Goal: Transaction & Acquisition: Purchase product/service

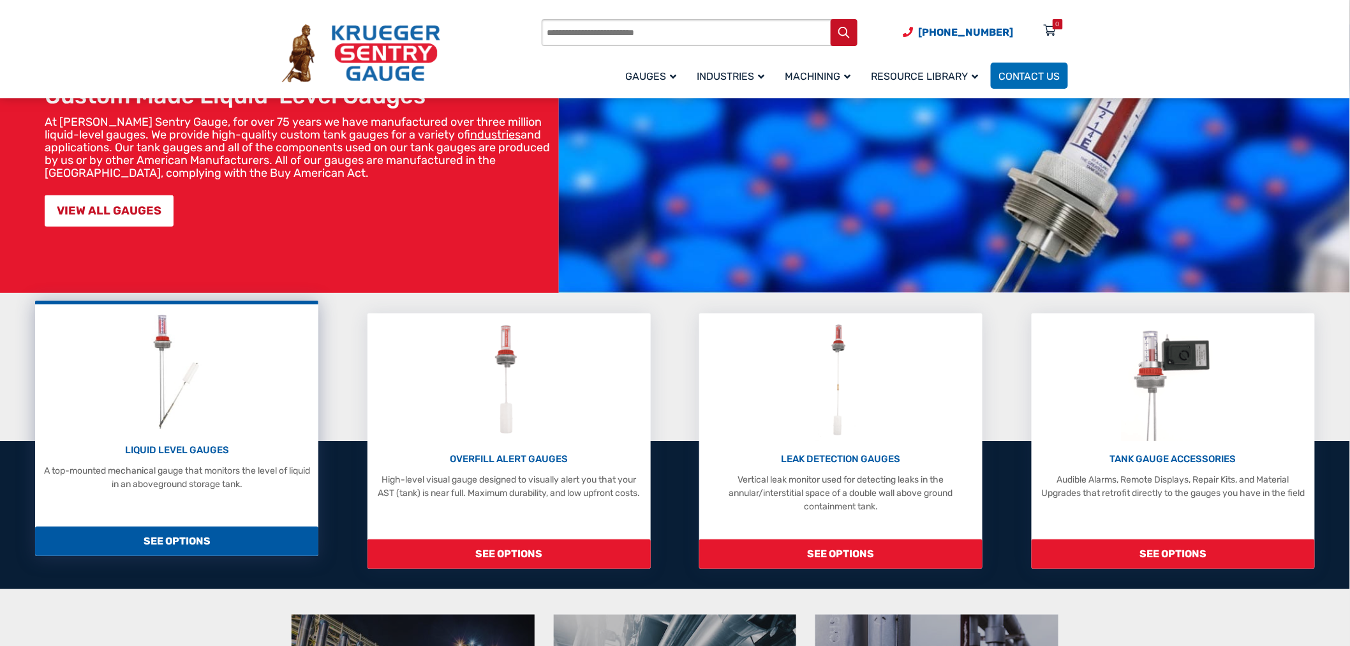
scroll to position [142, 0]
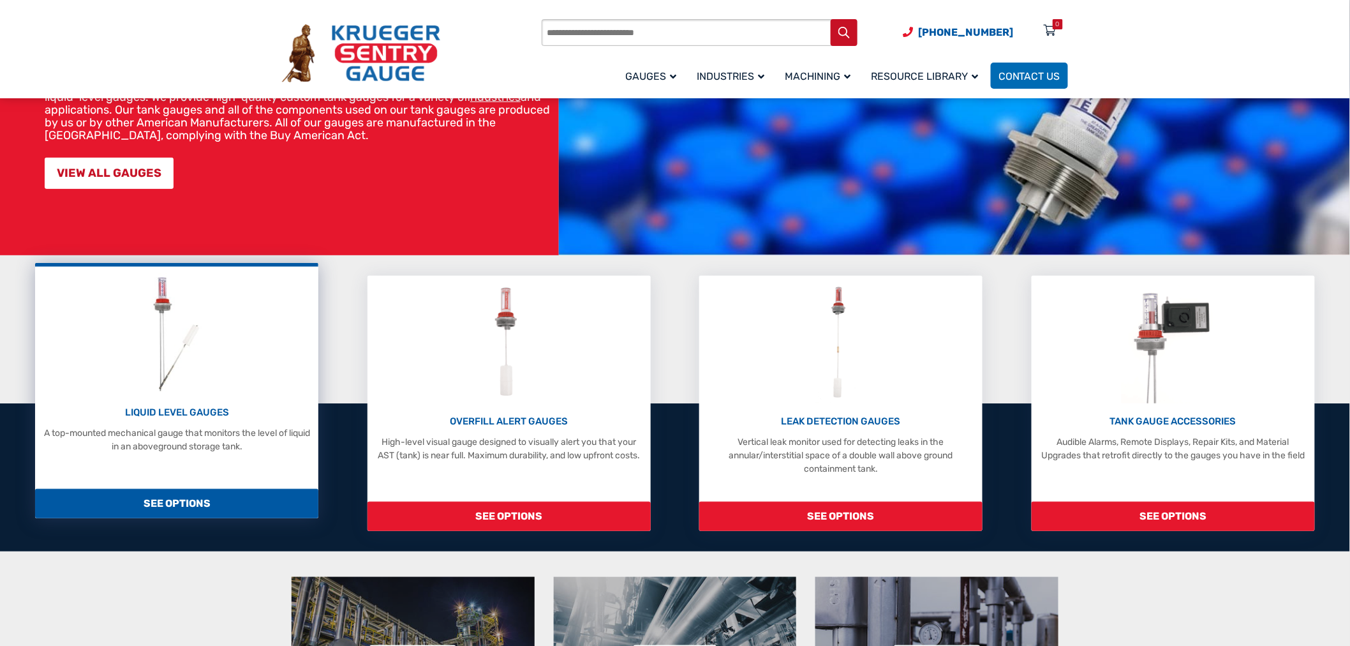
click at [158, 412] on p "LIQUID LEVEL GAUGES" at bounding box center [176, 412] width 271 height 15
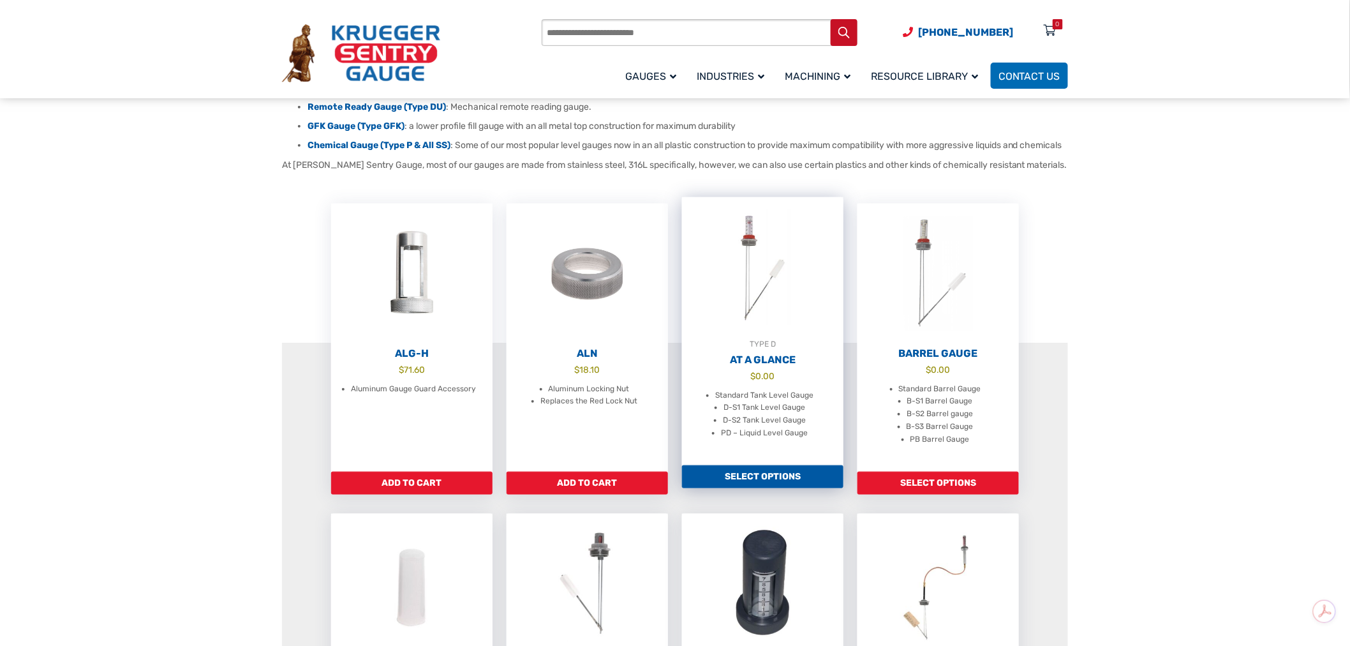
scroll to position [283, 0]
click at [794, 479] on link "Select options" at bounding box center [762, 477] width 161 height 23
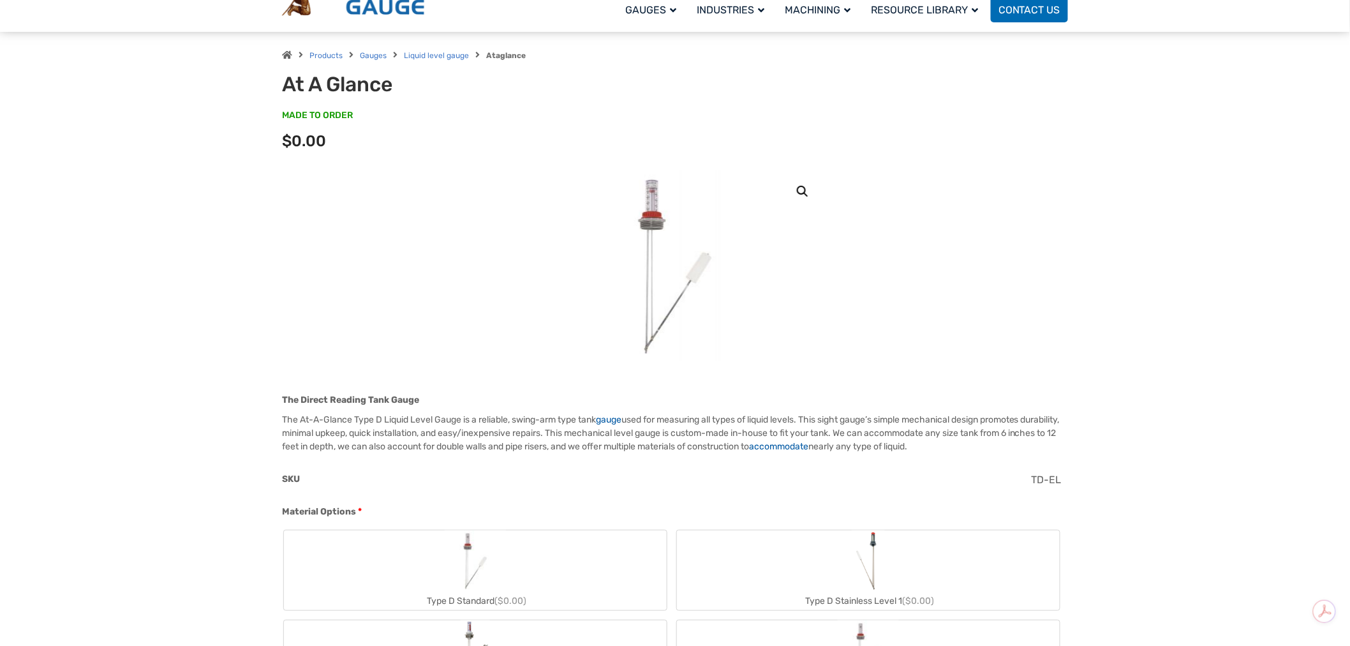
scroll to position [372, 0]
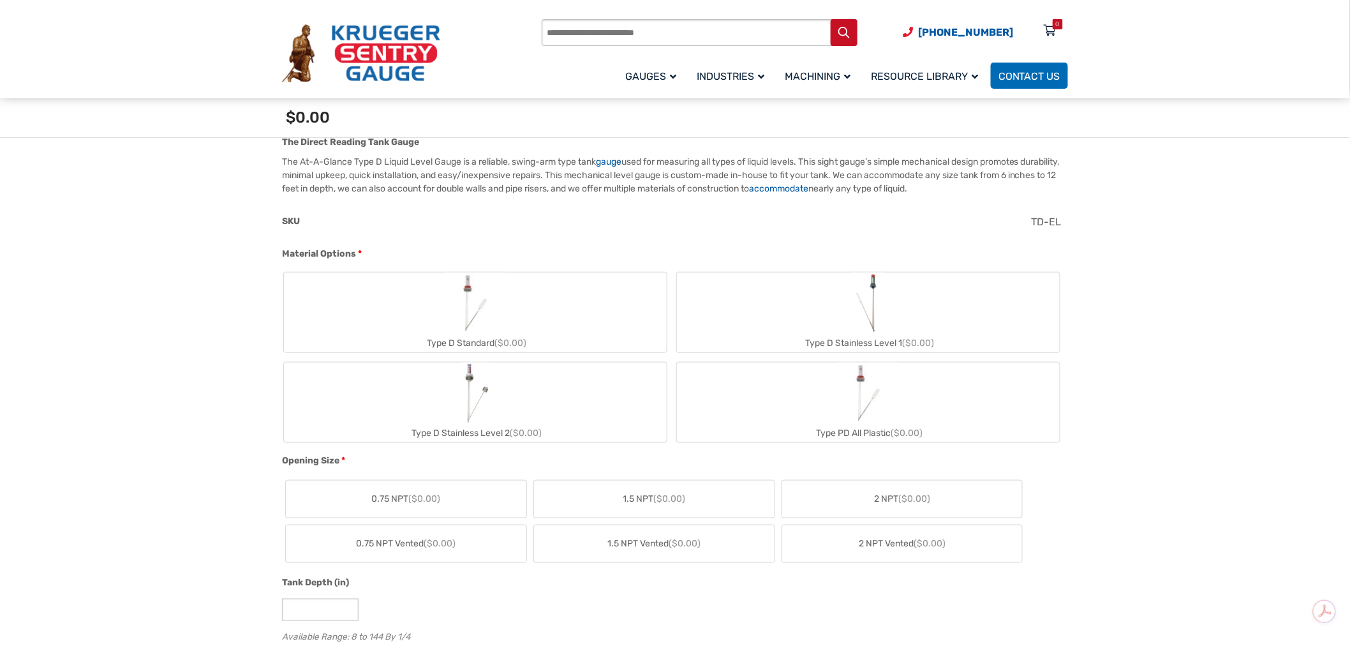
click at [505, 311] on img "Type D Standard" at bounding box center [475, 302] width 61 height 61
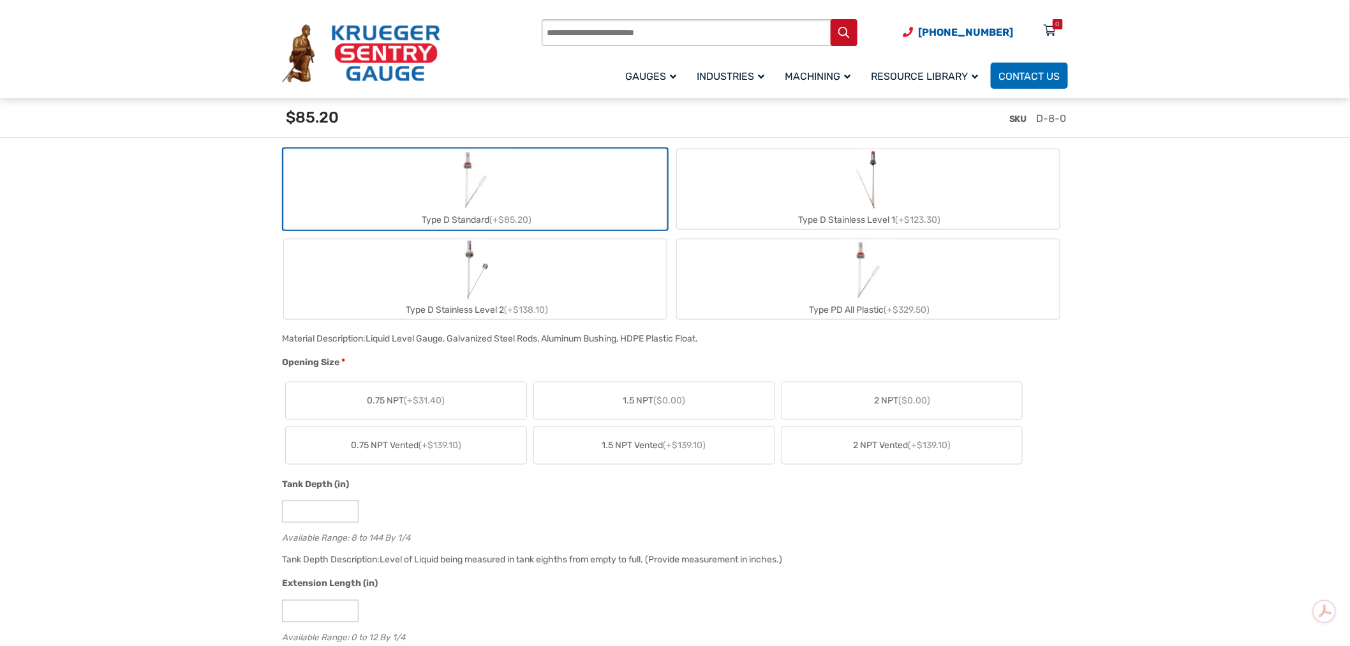
scroll to position [514, 0]
drag, startPoint x: 896, startPoint y: 404, endPoint x: 889, endPoint y: 405, distance: 6.4
click at [896, 405] on label "2 NPT ($0.00)" at bounding box center [902, 399] width 241 height 37
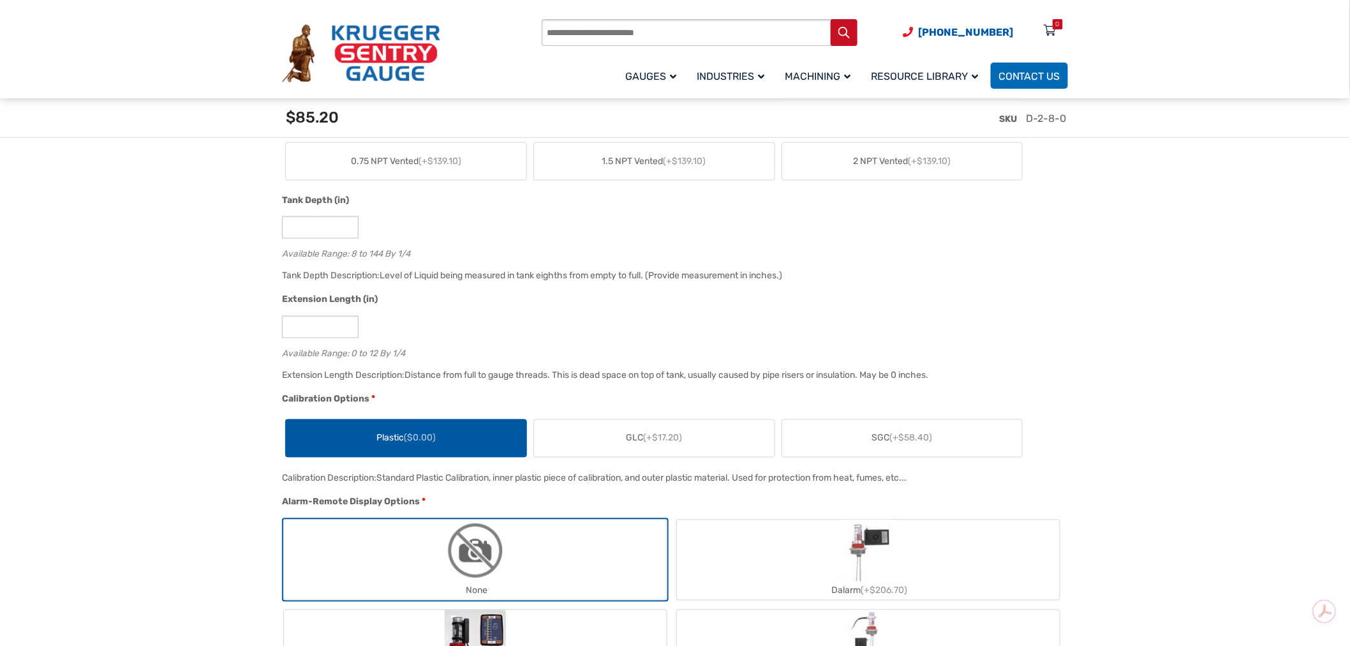
scroll to position [798, 0]
drag, startPoint x: 333, startPoint y: 227, endPoint x: 265, endPoint y: 227, distance: 67.6
type input "**"
click at [315, 327] on input "*" at bounding box center [320, 326] width 77 height 22
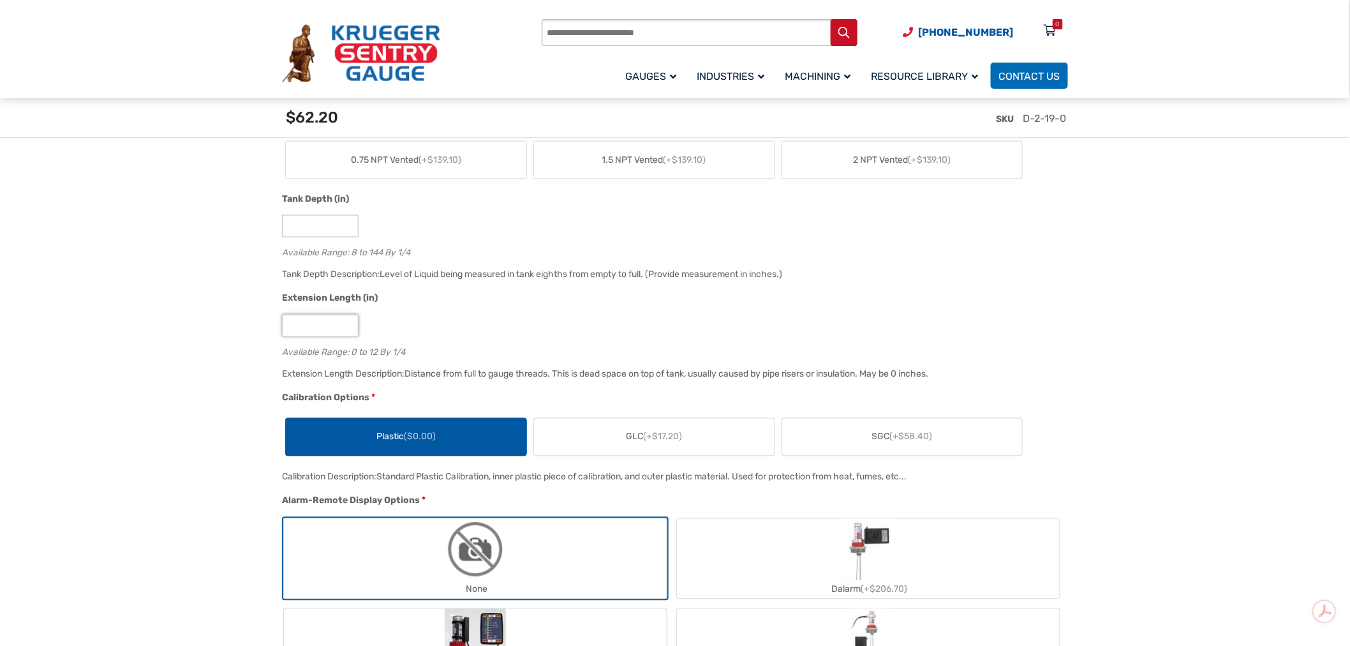
drag, startPoint x: 300, startPoint y: 327, endPoint x: 257, endPoint y: 329, distance: 42.8
click at [595, 342] on div "Extension Length (in) * Available Range: 0 to 12 By 1/4" at bounding box center [672, 329] width 786 height 75
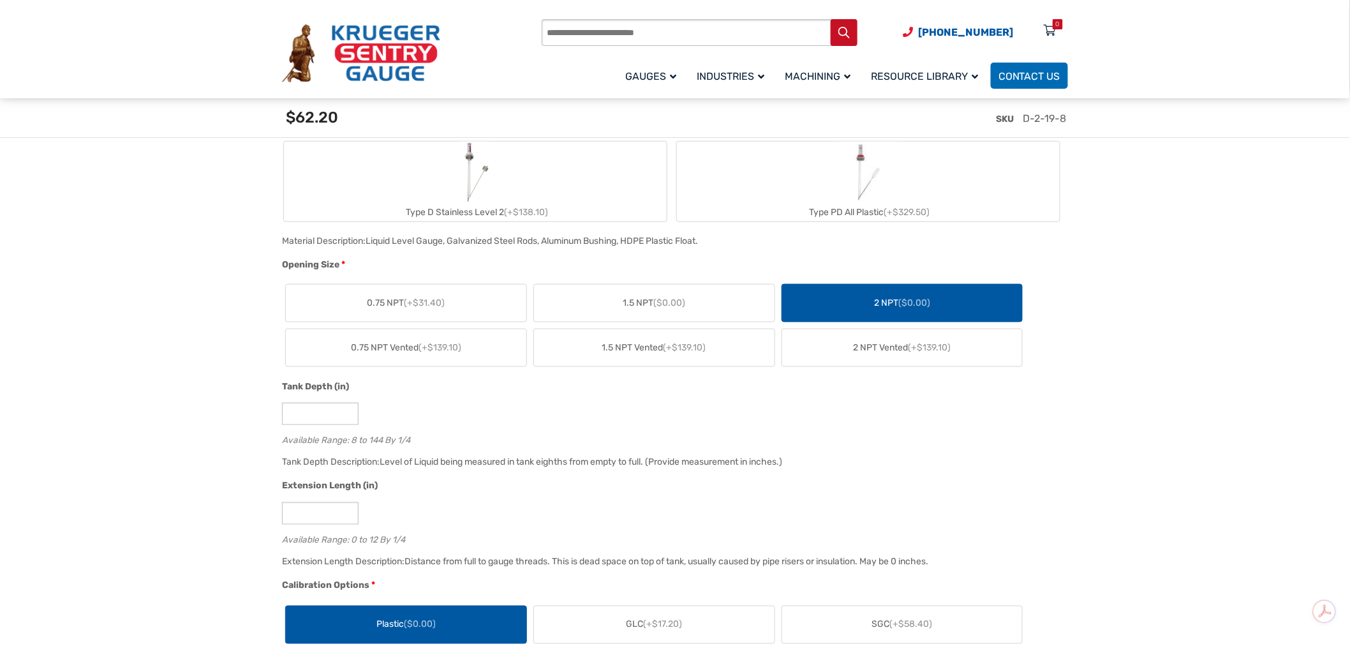
scroll to position [584, 0]
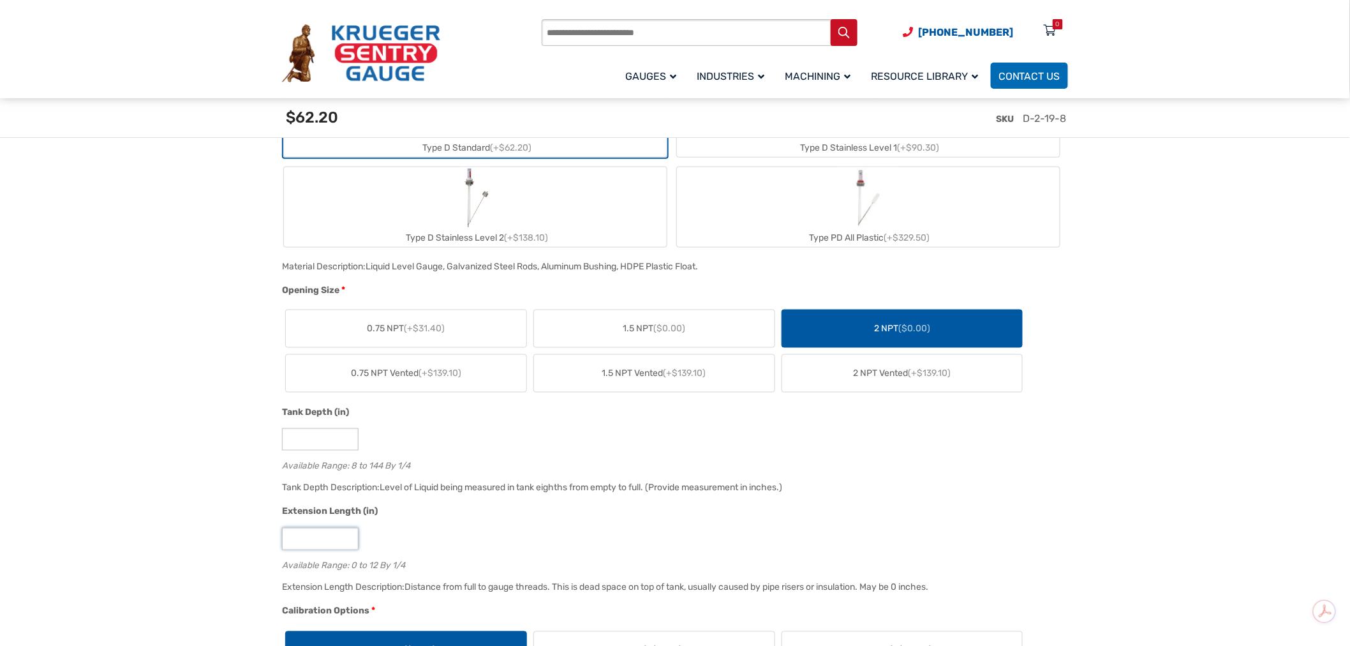
drag, startPoint x: 290, startPoint y: 539, endPoint x: 245, endPoint y: 536, distance: 44.7
click at [318, 434] on input "**" at bounding box center [320, 439] width 77 height 22
click at [319, 537] on input "*" at bounding box center [320, 539] width 77 height 22
drag, startPoint x: 319, startPoint y: 537, endPoint x: 267, endPoint y: 533, distance: 52.5
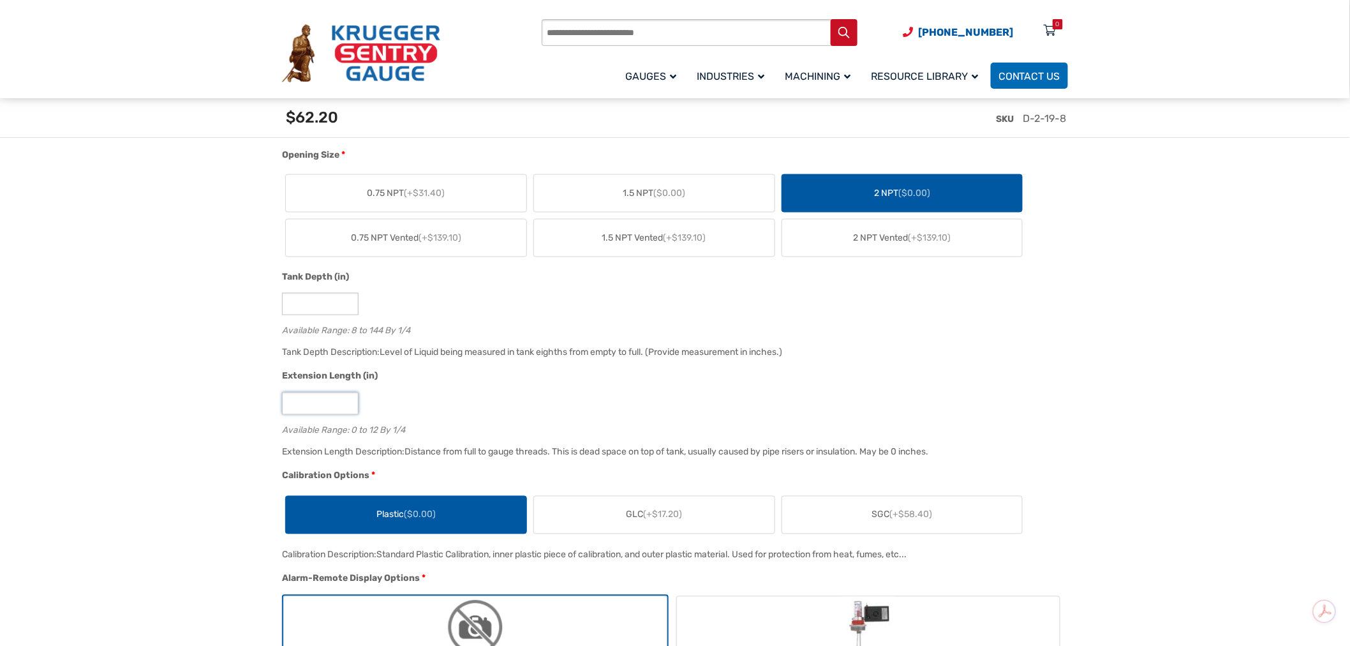
scroll to position [868, 0]
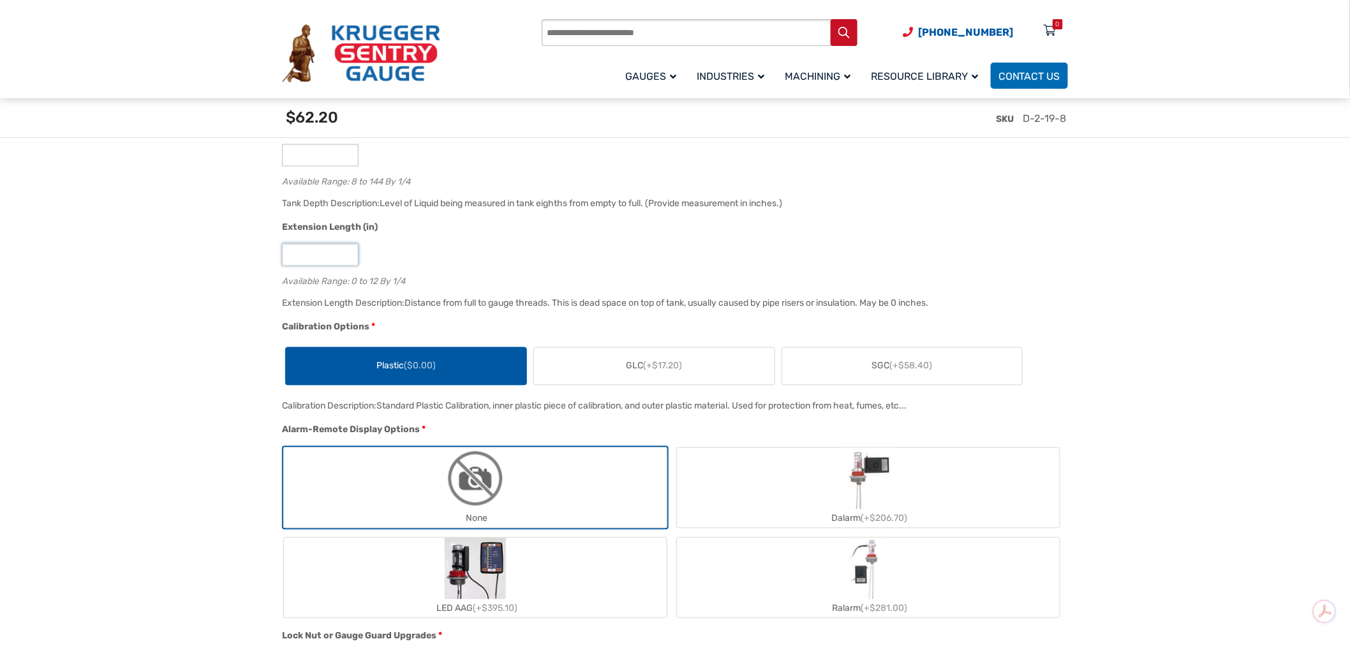
type input "*"
click at [318, 154] on input "**" at bounding box center [320, 155] width 77 height 22
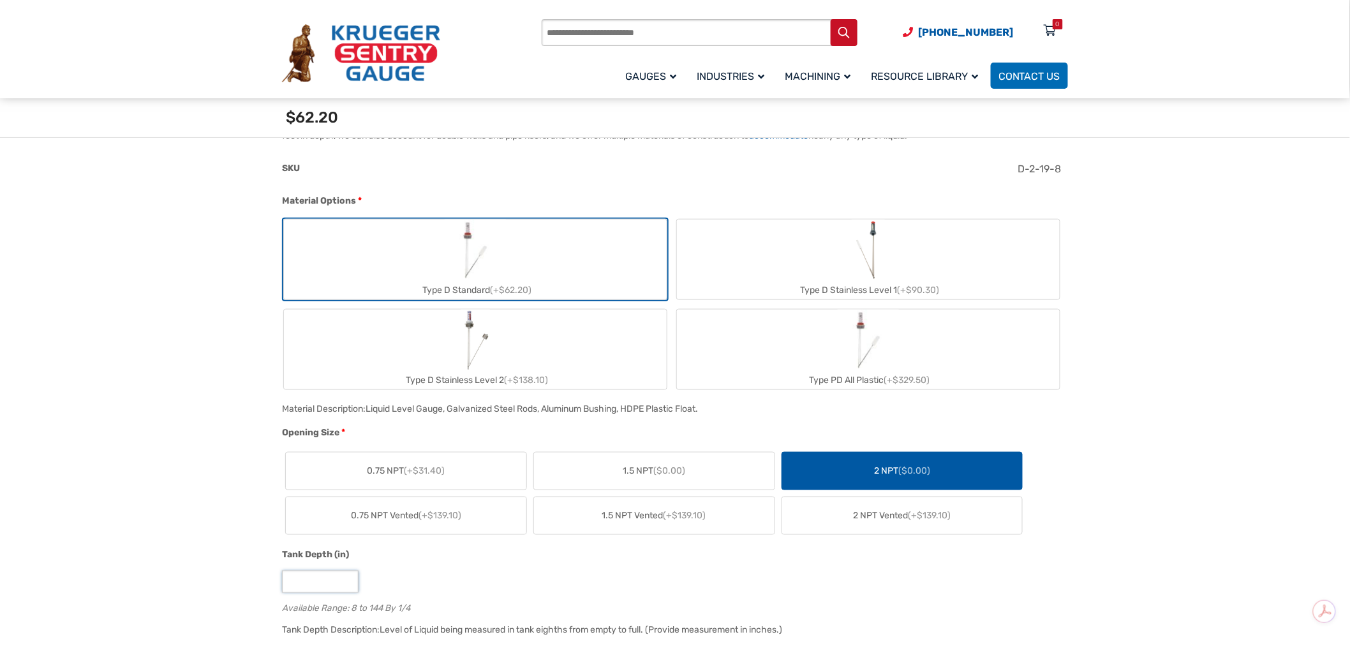
scroll to position [0, 0]
